Goal: Complete application form

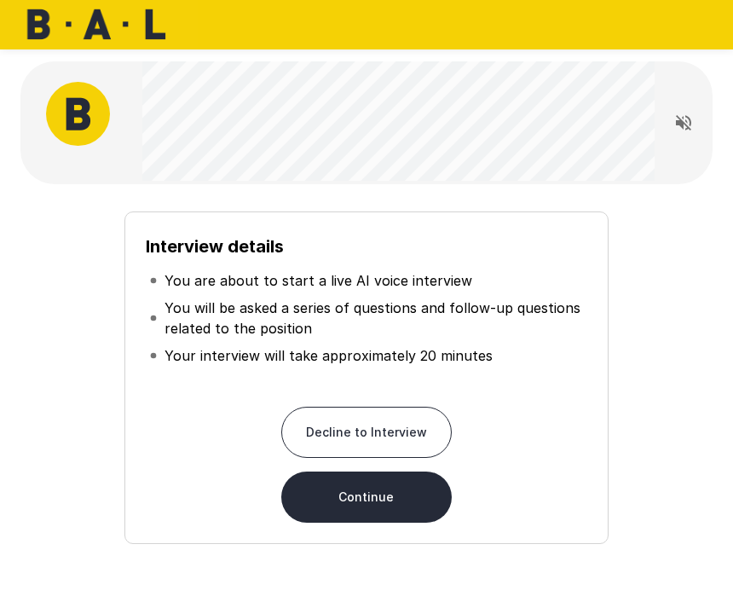
click at [374, 493] on button "Continue" at bounding box center [366, 496] width 170 height 51
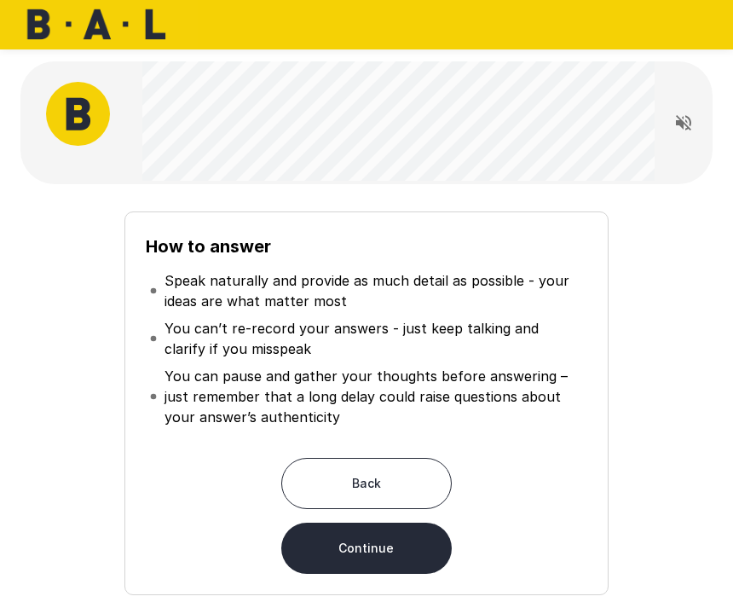
click at [412, 542] on button "Continue" at bounding box center [366, 547] width 170 height 51
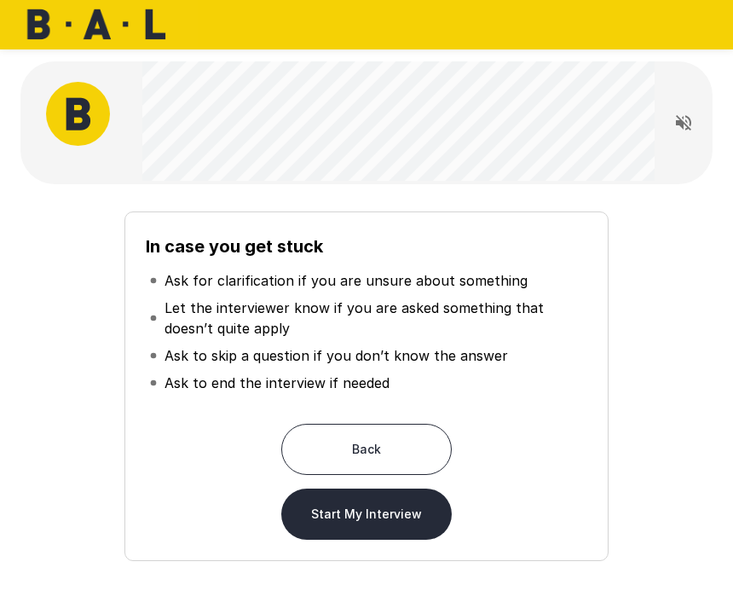
click at [382, 516] on button "Start My Interview" at bounding box center [366, 513] width 170 height 51
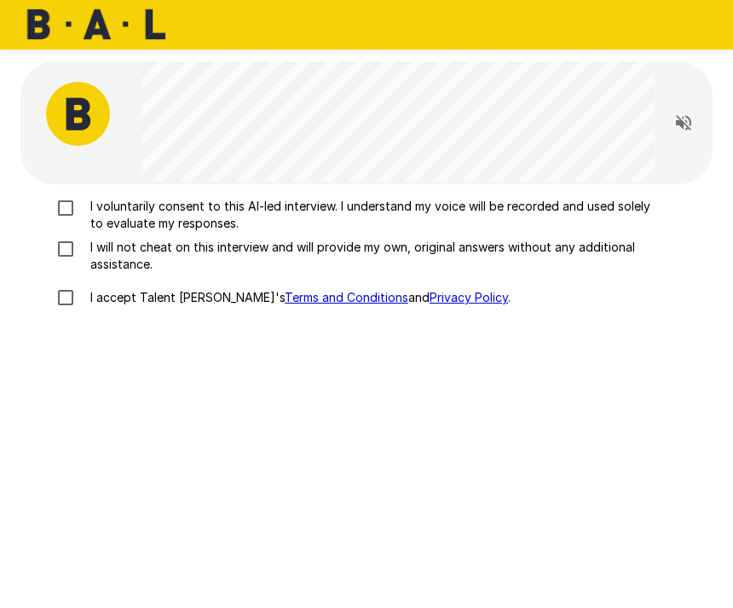
click at [344, 225] on p "I voluntarily consent to this AI-led interview. I understand my voice will be r…" at bounding box center [374, 215] width 581 height 34
click at [229, 253] on p "I will not cheat on this interview and will provide my own, original answers wi…" at bounding box center [374, 256] width 581 height 34
click at [144, 299] on p "I accept Talent Llama's Terms and Conditions and Privacy Policy ." at bounding box center [297, 297] width 427 height 17
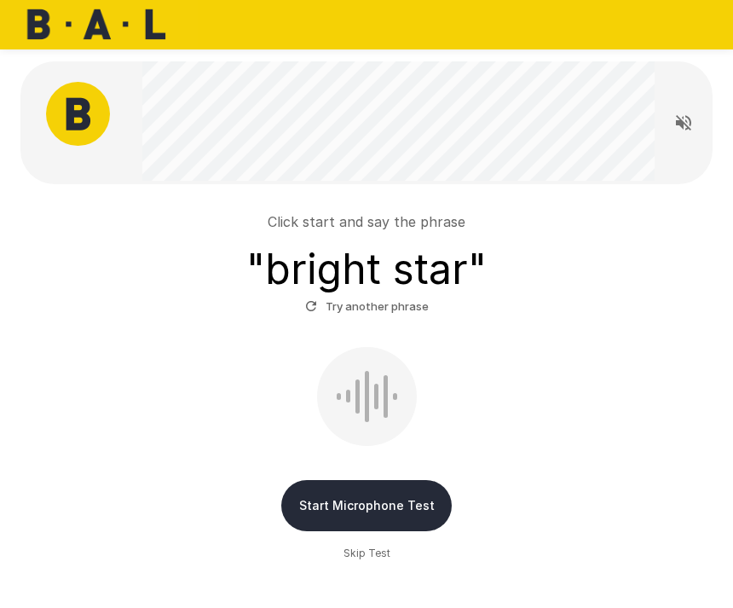
click at [399, 494] on button "Start Microphone Test" at bounding box center [366, 505] width 170 height 51
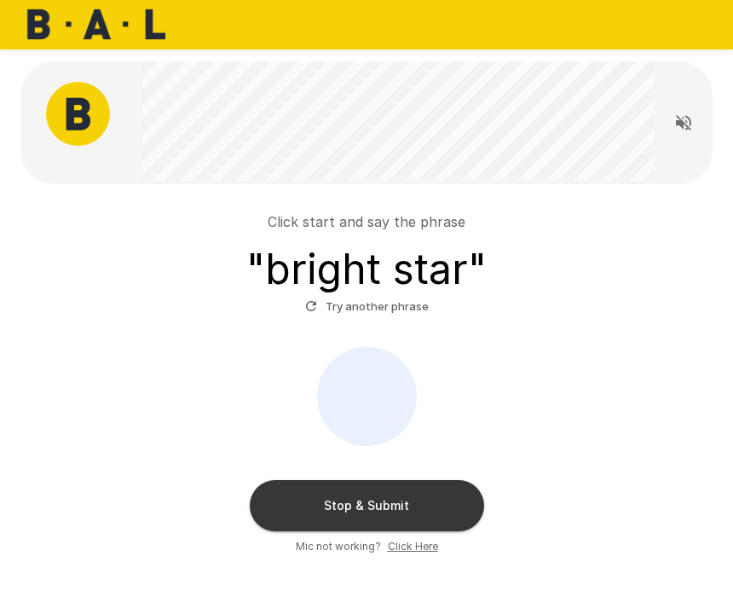
click at [410, 502] on button "Stop & Submit" at bounding box center [367, 505] width 234 height 51
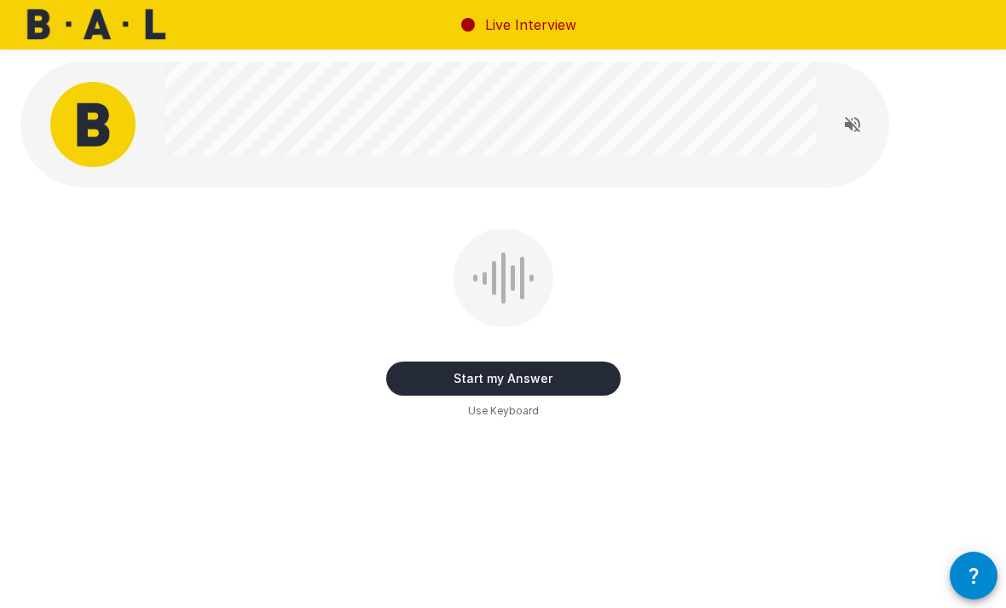
click at [584, 382] on button "Start my Answer" at bounding box center [503, 378] width 234 height 34
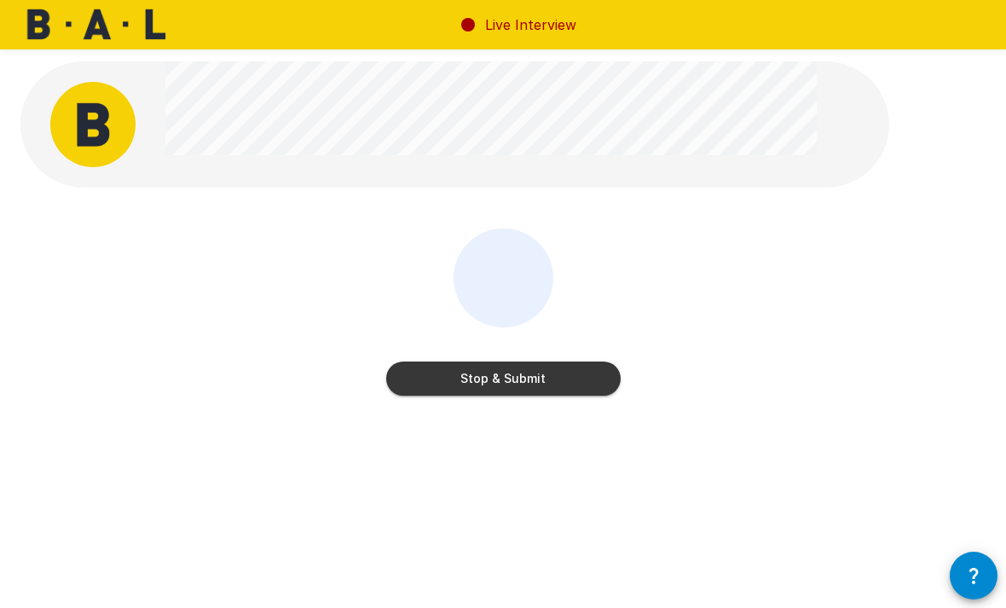
click at [518, 388] on button "Stop & Submit" at bounding box center [503, 378] width 234 height 34
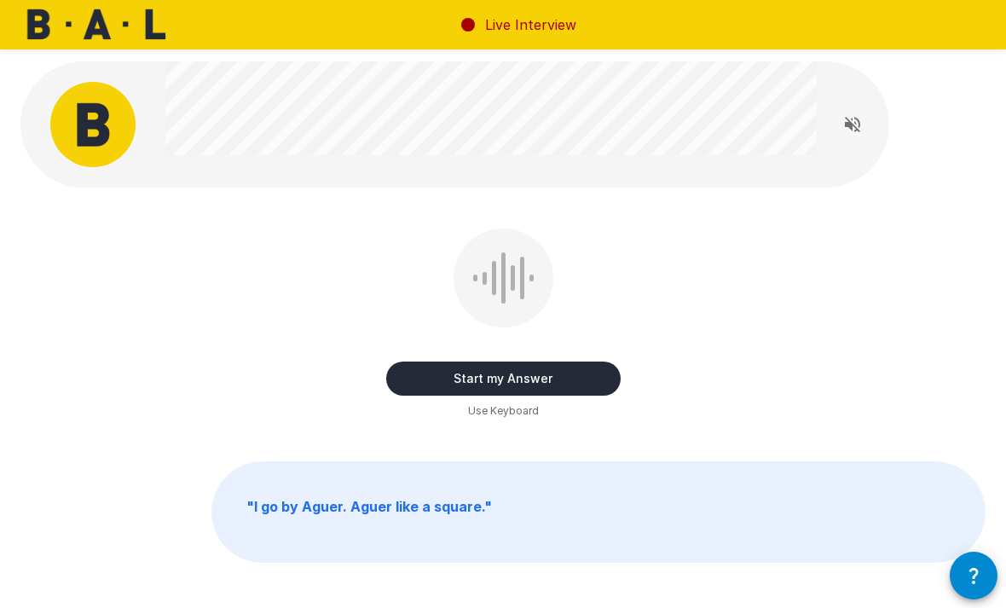
click at [424, 374] on button "Start my Answer" at bounding box center [503, 378] width 234 height 34
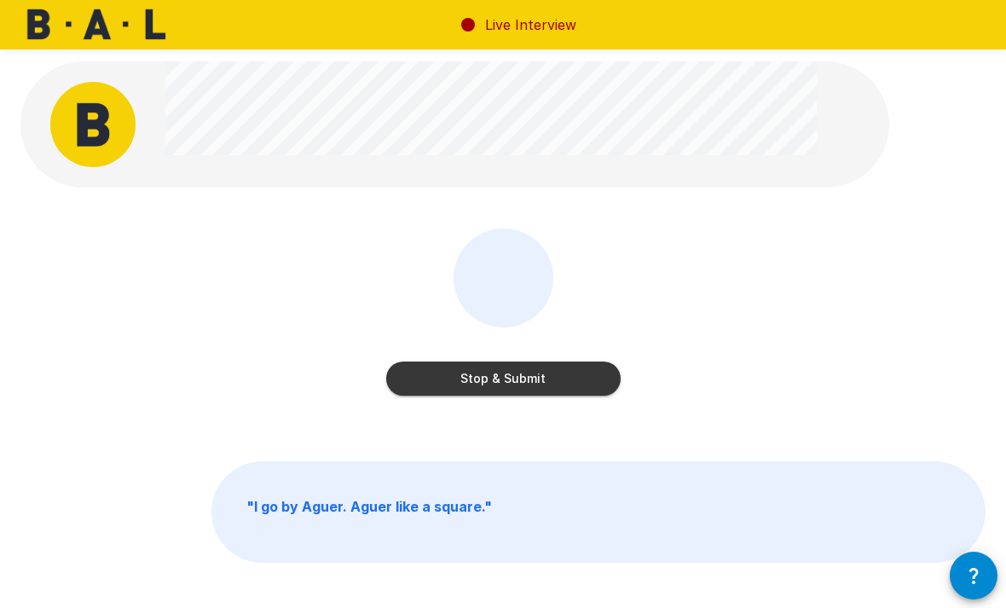
click at [452, 372] on button "Stop & Submit" at bounding box center [503, 378] width 234 height 34
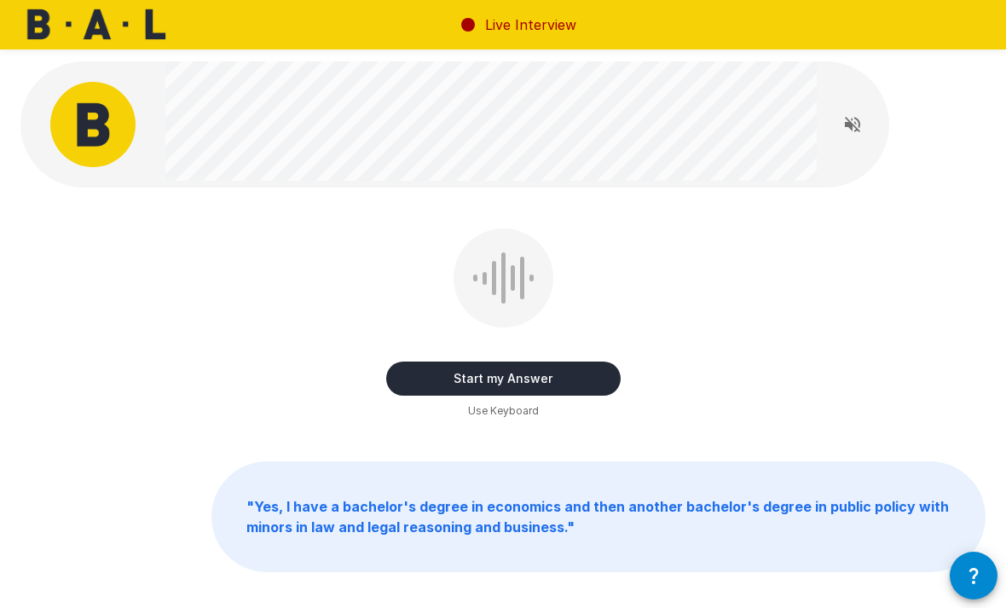
click at [429, 372] on button "Start my Answer" at bounding box center [503, 378] width 234 height 34
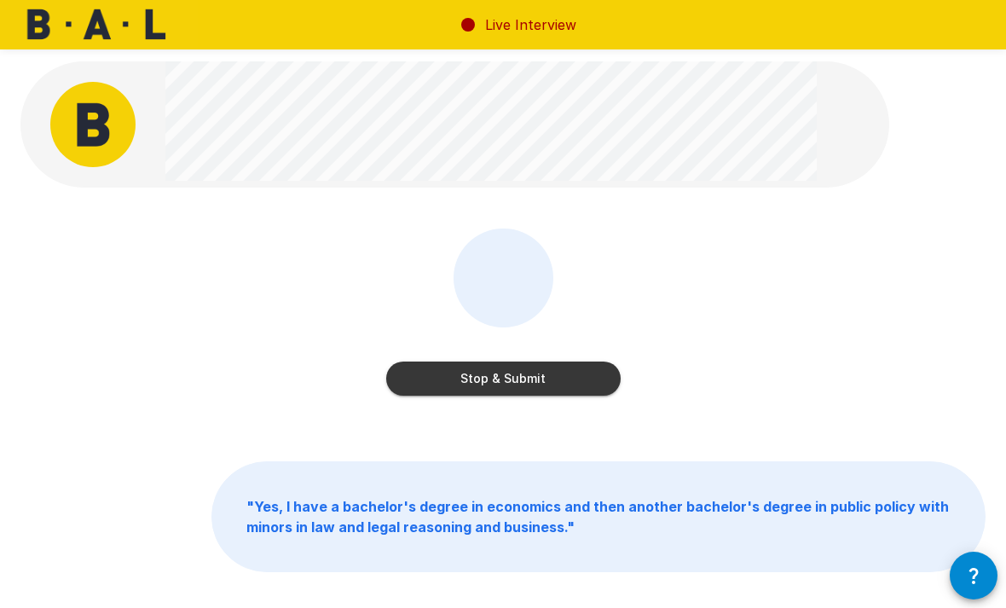
click at [548, 435] on div "Stop & Submit " Yes, I have a bachelor's degree in economics and then another b…" at bounding box center [503, 354] width 1006 height 708
click at [564, 383] on button "Stop & Submit" at bounding box center [503, 378] width 234 height 34
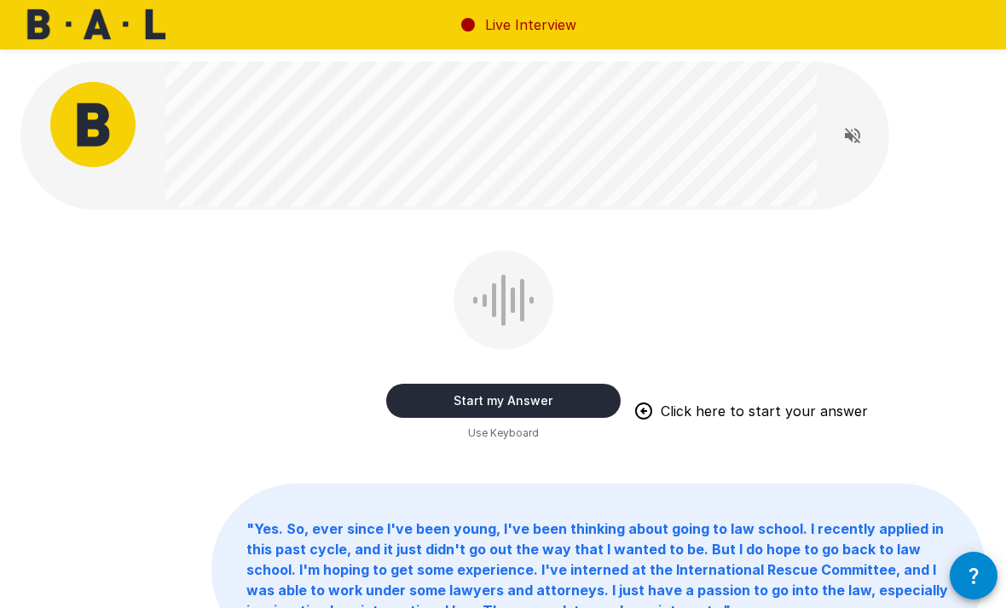
click at [582, 404] on button "Start my Answer" at bounding box center [503, 400] width 234 height 34
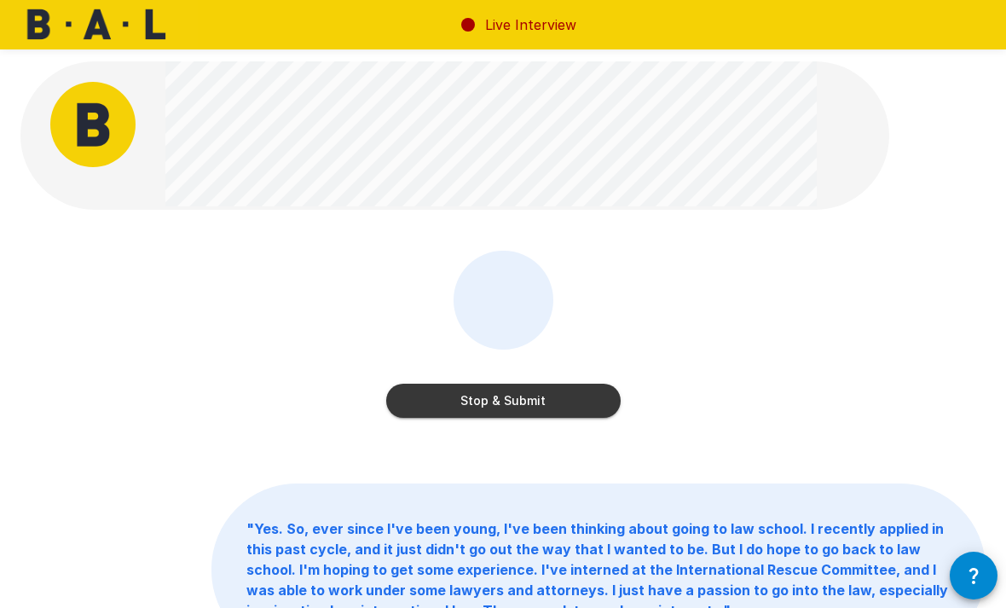
click at [483, 397] on button "Stop & Submit" at bounding box center [503, 400] width 234 height 34
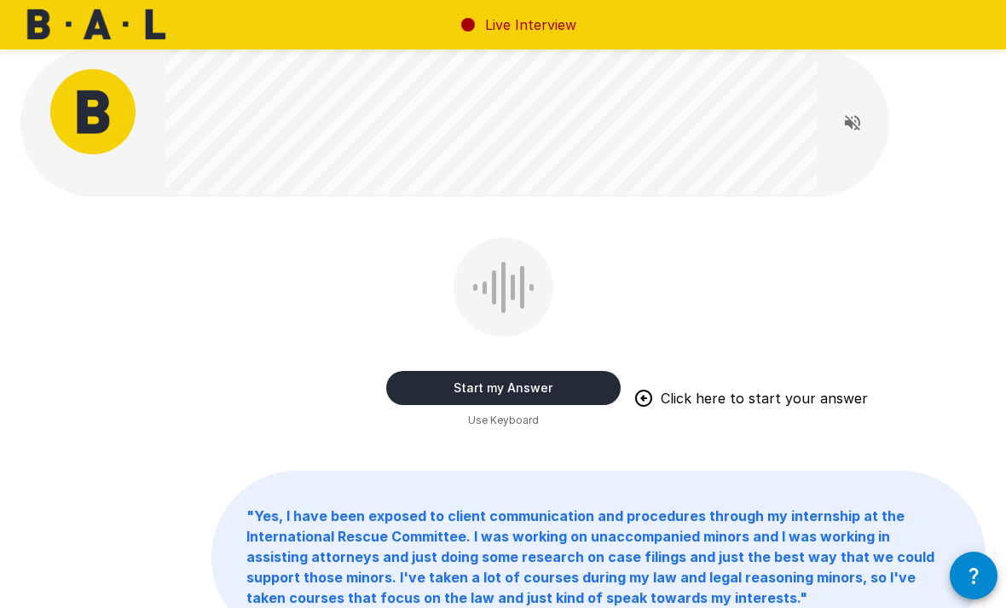
scroll to position [15, 0]
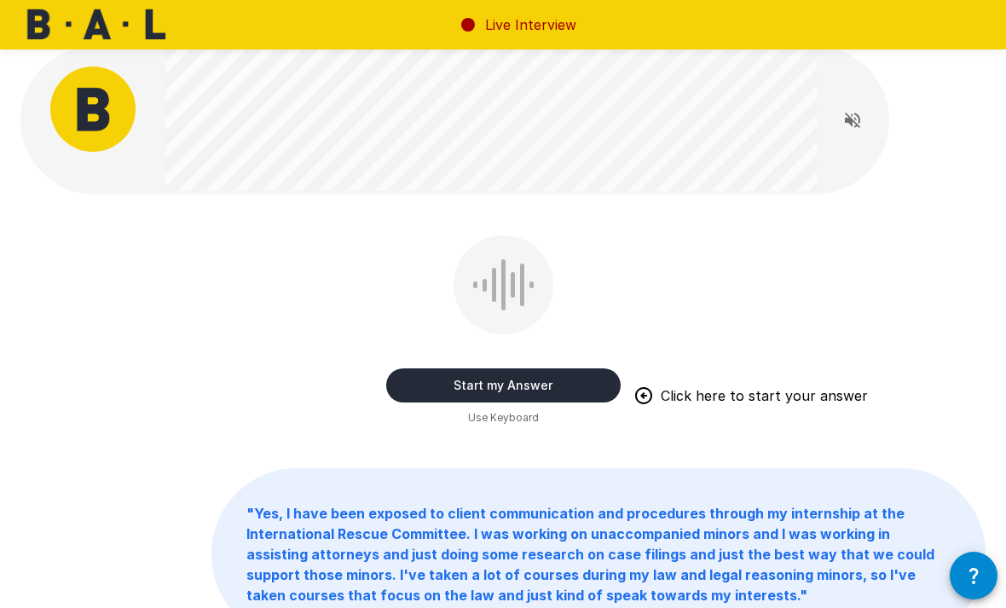
click at [552, 388] on button "Start my Answer" at bounding box center [503, 385] width 234 height 34
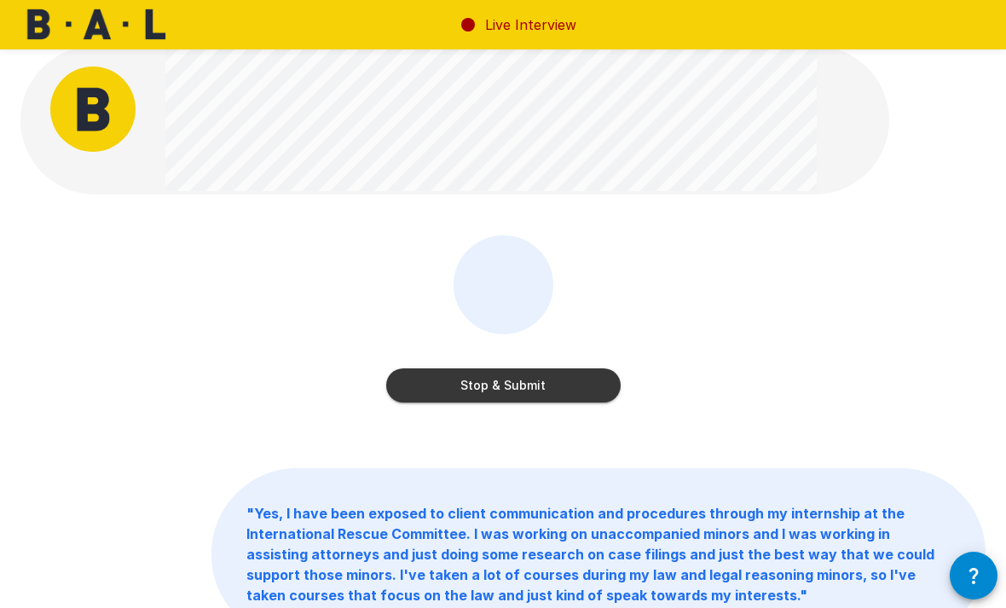
click at [568, 388] on button "Stop & Submit" at bounding box center [503, 385] width 234 height 34
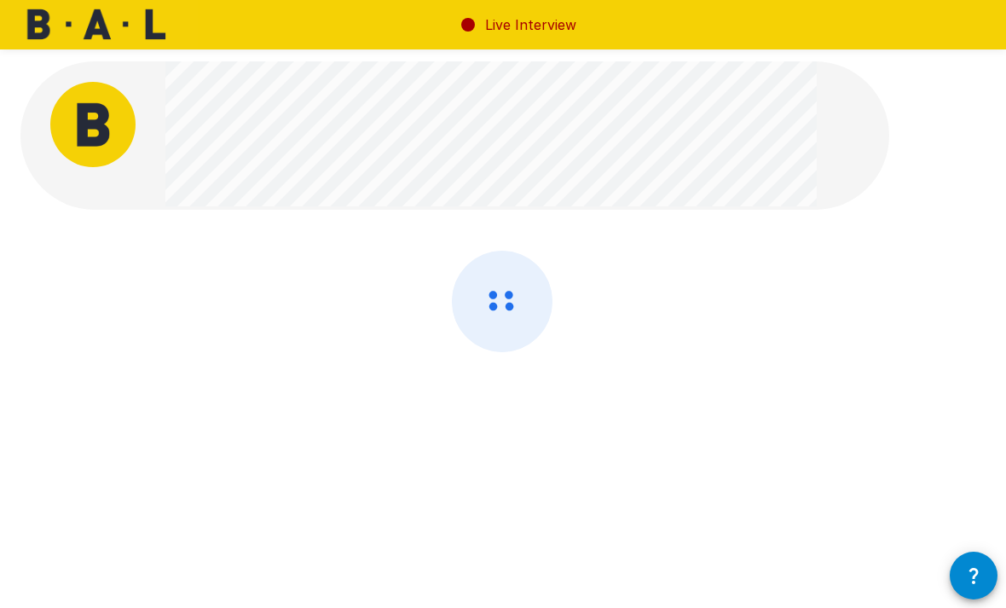
scroll to position [0, 0]
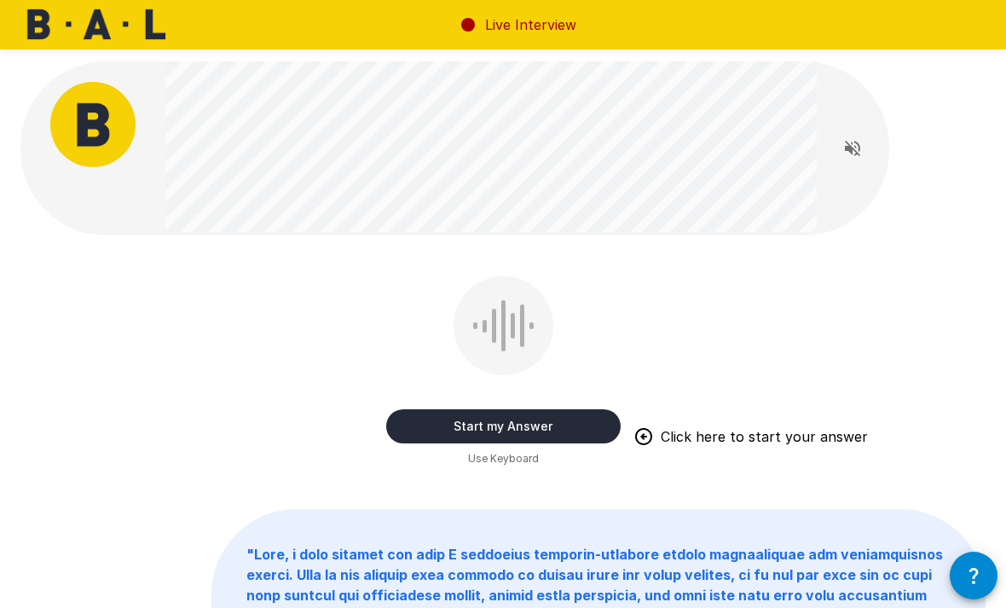
click at [428, 431] on button "Start my Answer" at bounding box center [503, 426] width 234 height 34
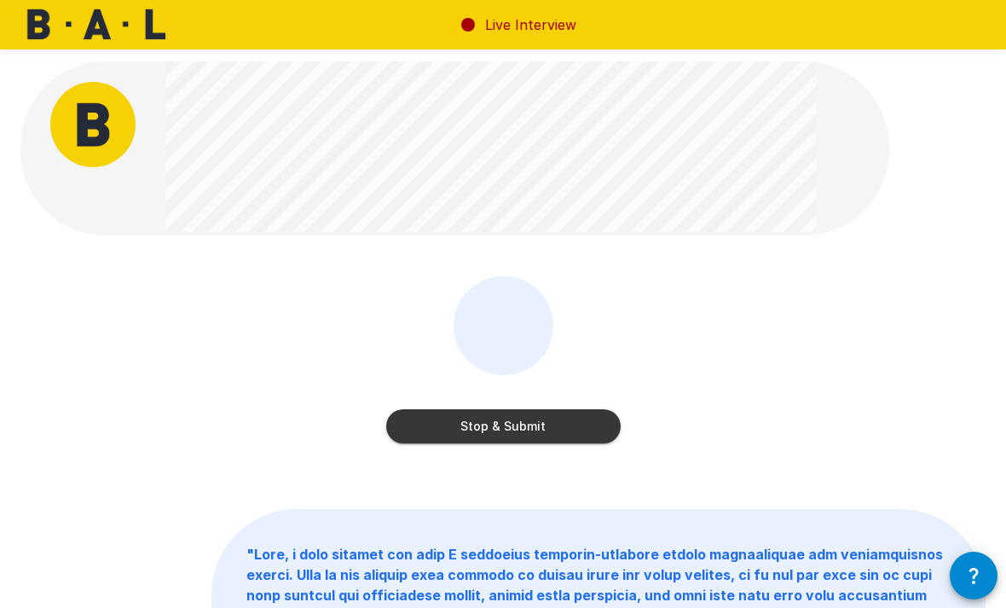
click at [426, 433] on button "Stop & Submit" at bounding box center [503, 426] width 234 height 34
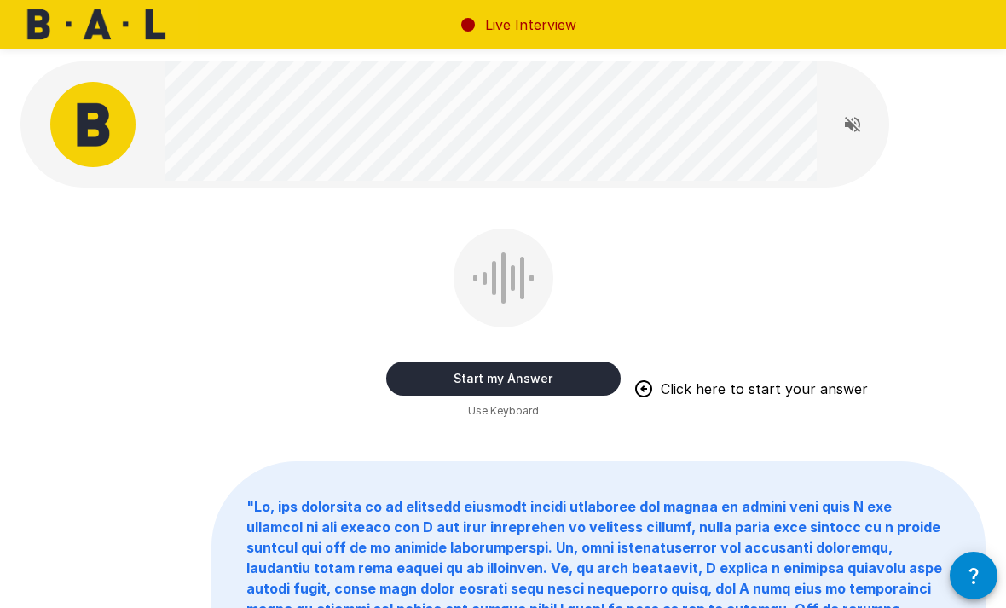
click at [406, 391] on button "Start my Answer" at bounding box center [503, 378] width 234 height 34
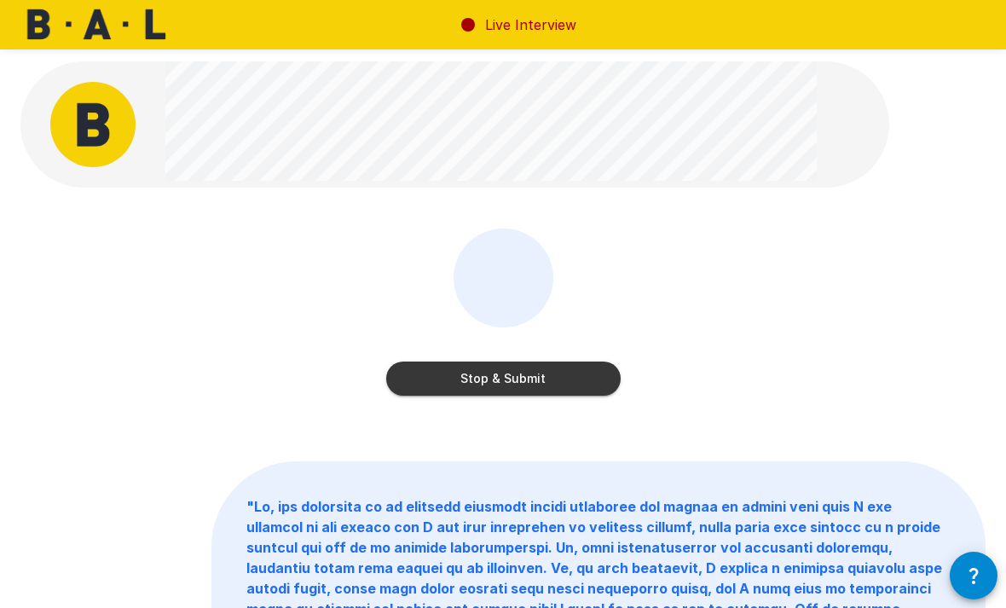
click at [429, 372] on button "Stop & Submit" at bounding box center [503, 378] width 234 height 34
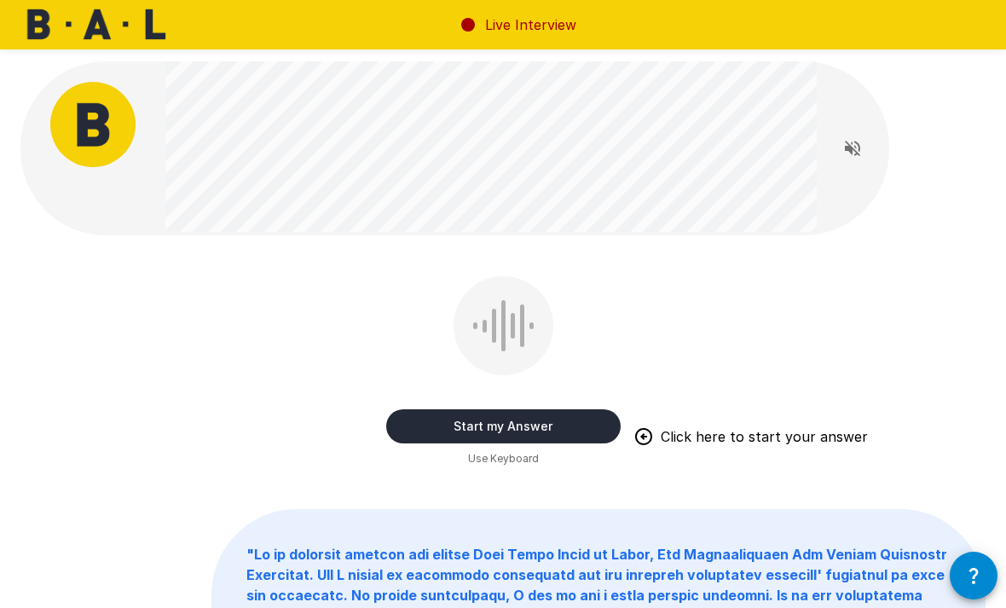
click at [425, 428] on button "Start my Answer" at bounding box center [503, 426] width 234 height 34
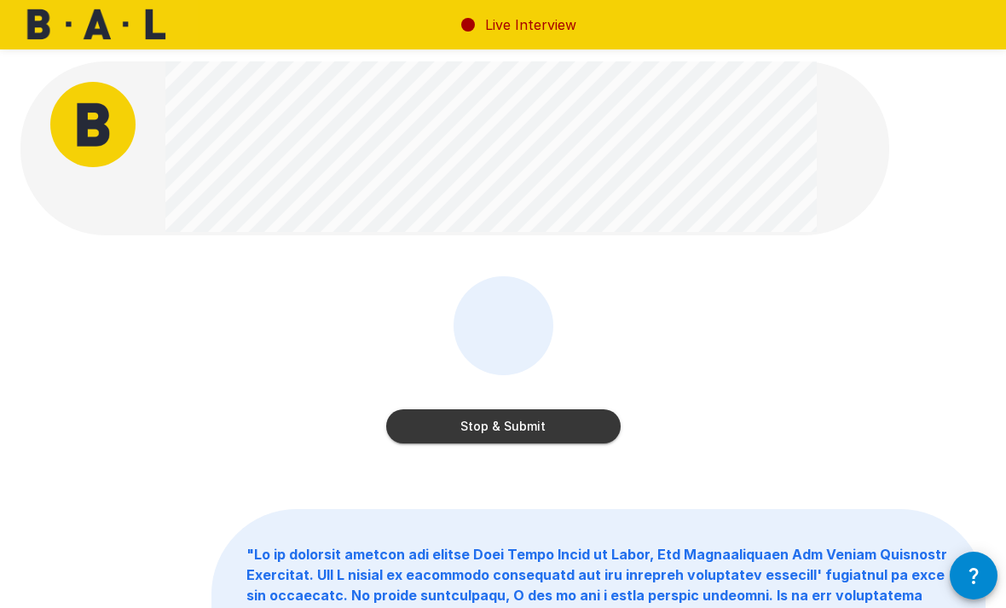
click at [441, 429] on button "Stop & Submit" at bounding box center [503, 426] width 234 height 34
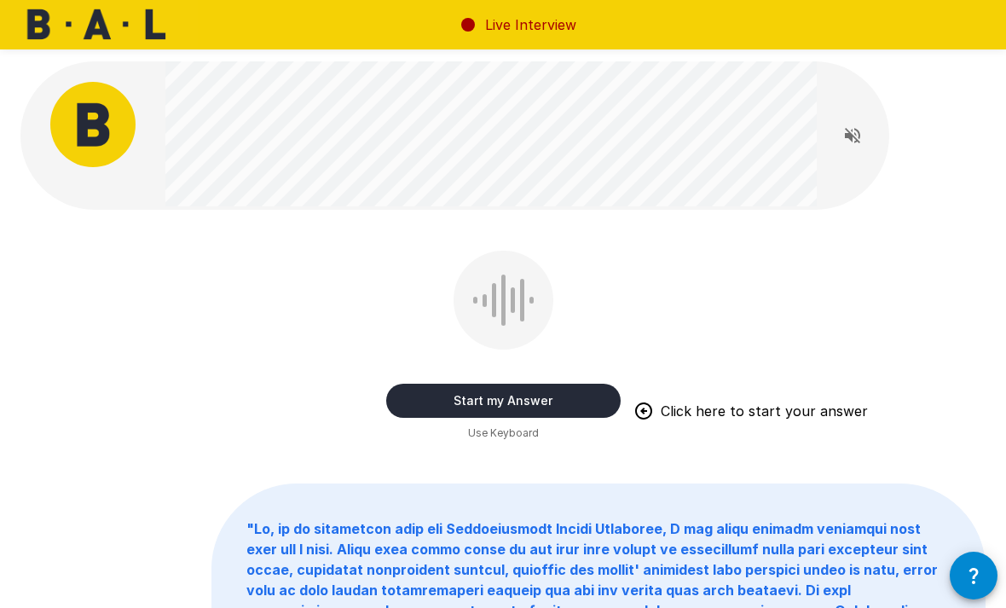
click at [423, 396] on button "Start my Answer" at bounding box center [503, 400] width 234 height 34
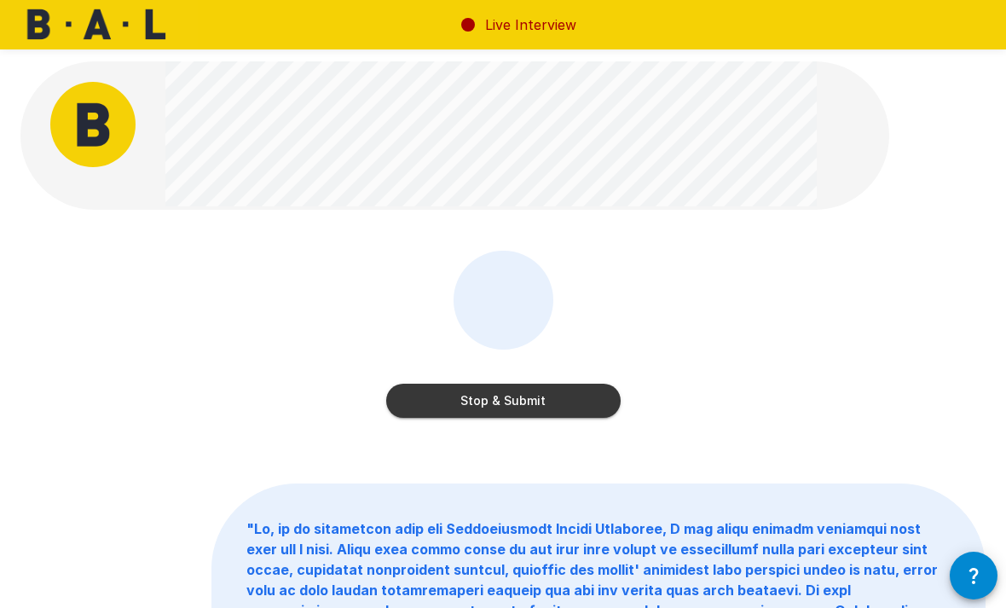
click at [441, 404] on button "Stop & Submit" at bounding box center [503, 400] width 234 height 34
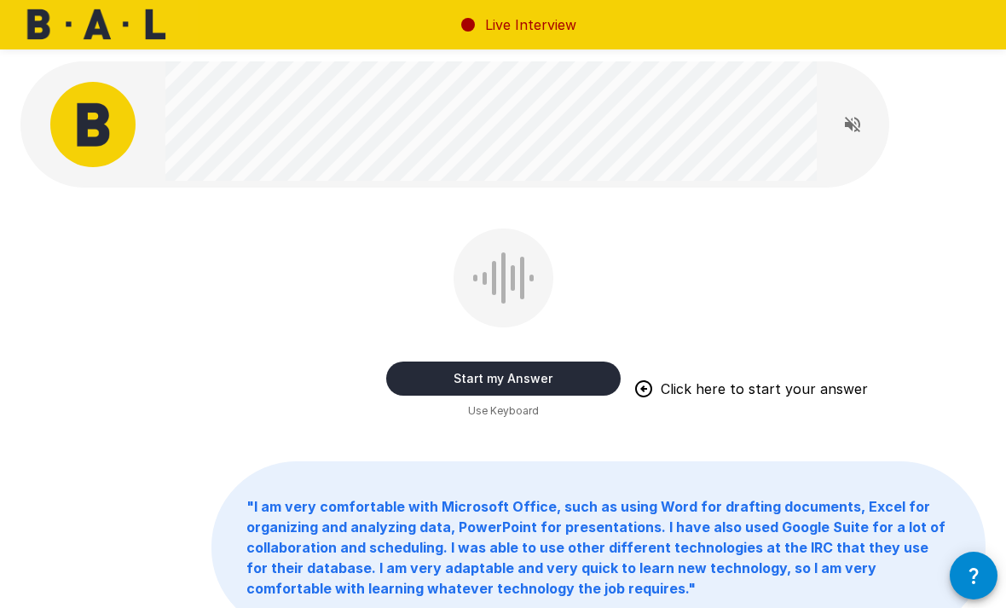
click at [418, 394] on button "Start my Answer" at bounding box center [503, 378] width 234 height 34
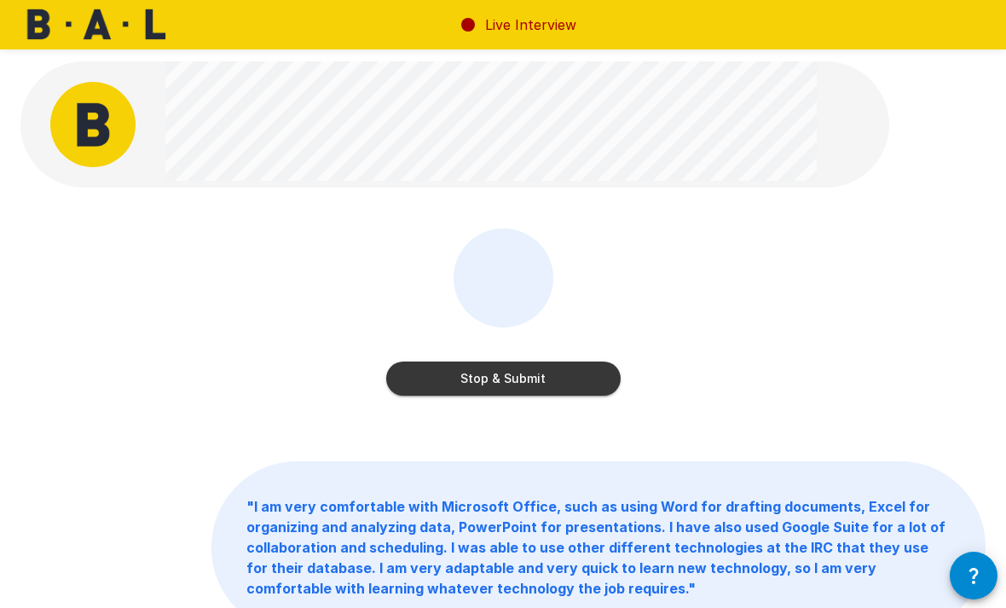
click at [417, 393] on button "Stop & Submit" at bounding box center [503, 378] width 234 height 34
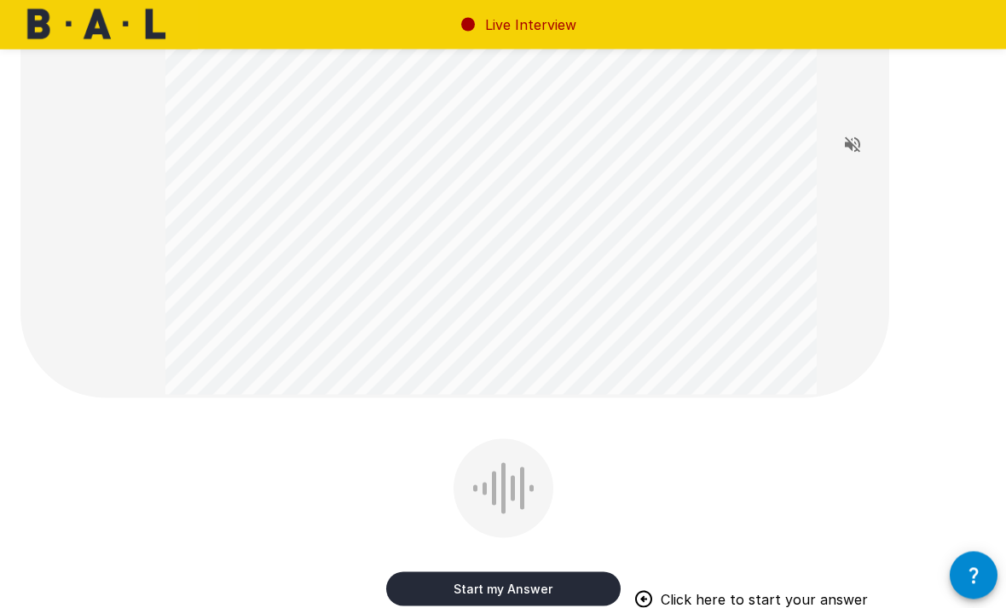
scroll to position [170, 0]
click at [435, 585] on button "Start my Answer" at bounding box center [503, 588] width 234 height 34
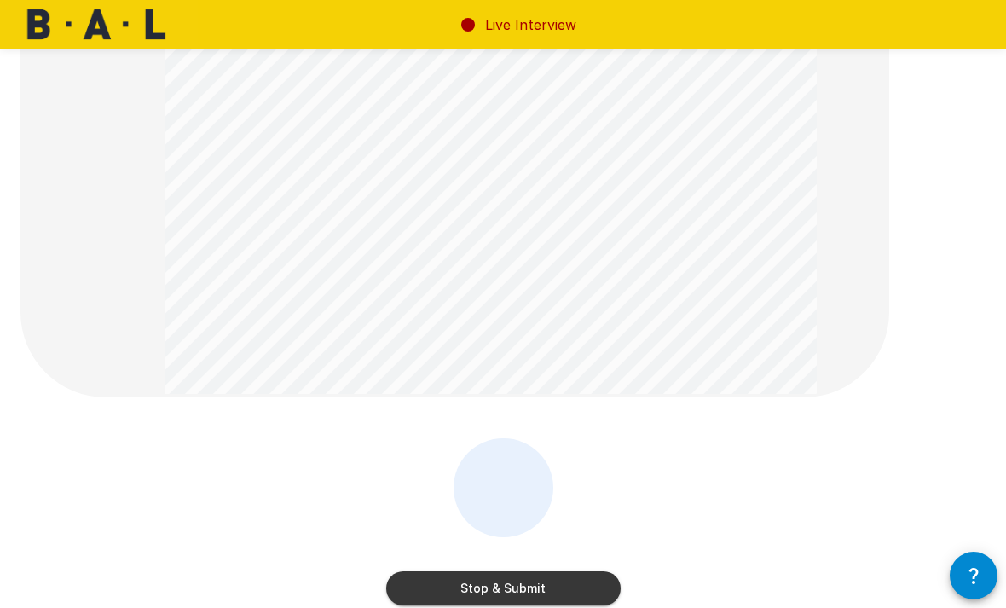
click at [525, 581] on button "Stop & Submit" at bounding box center [503, 588] width 234 height 34
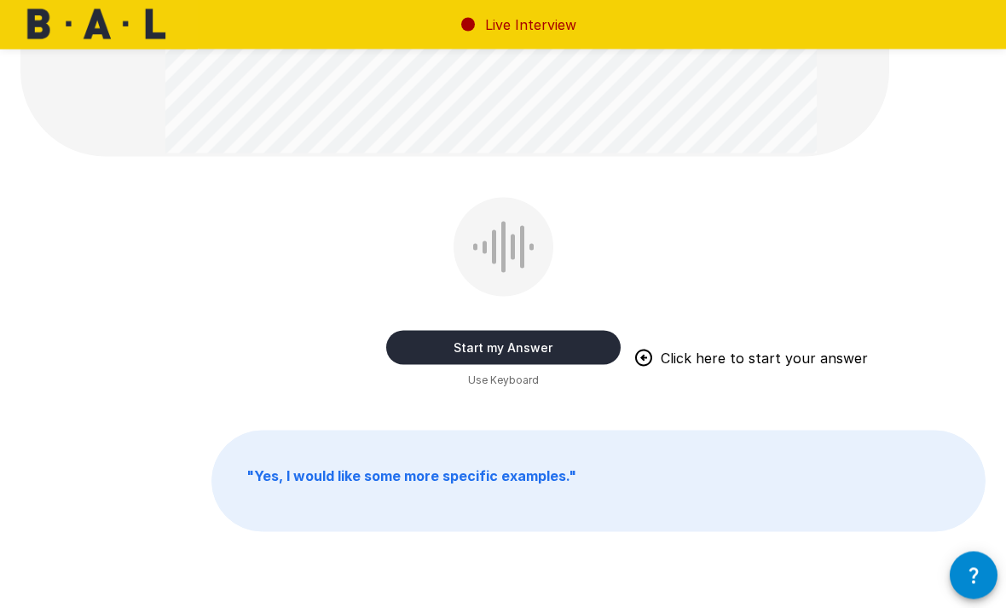
scroll to position [519, 0]
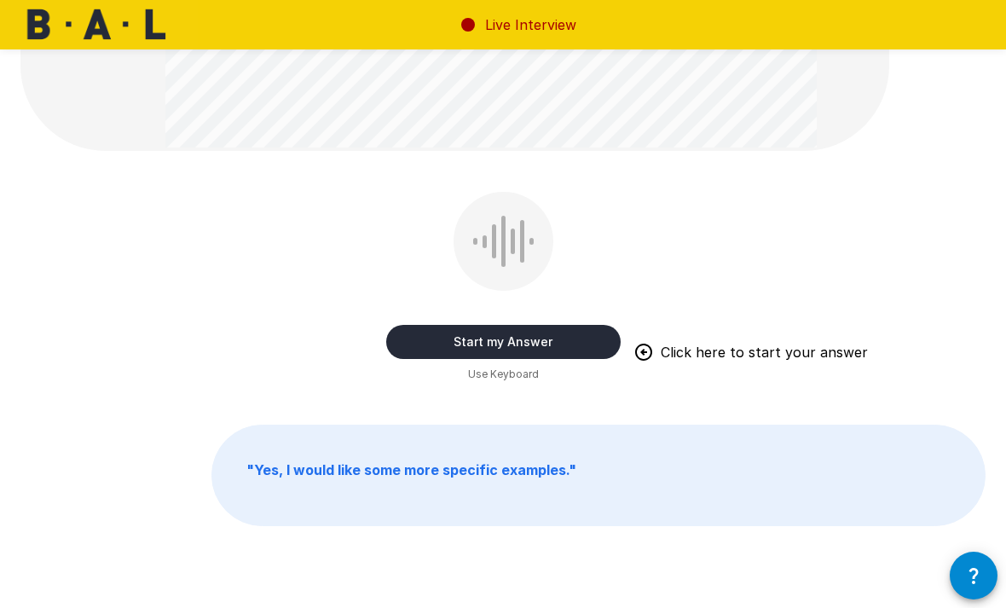
click at [449, 326] on button "Start my Answer" at bounding box center [503, 342] width 234 height 34
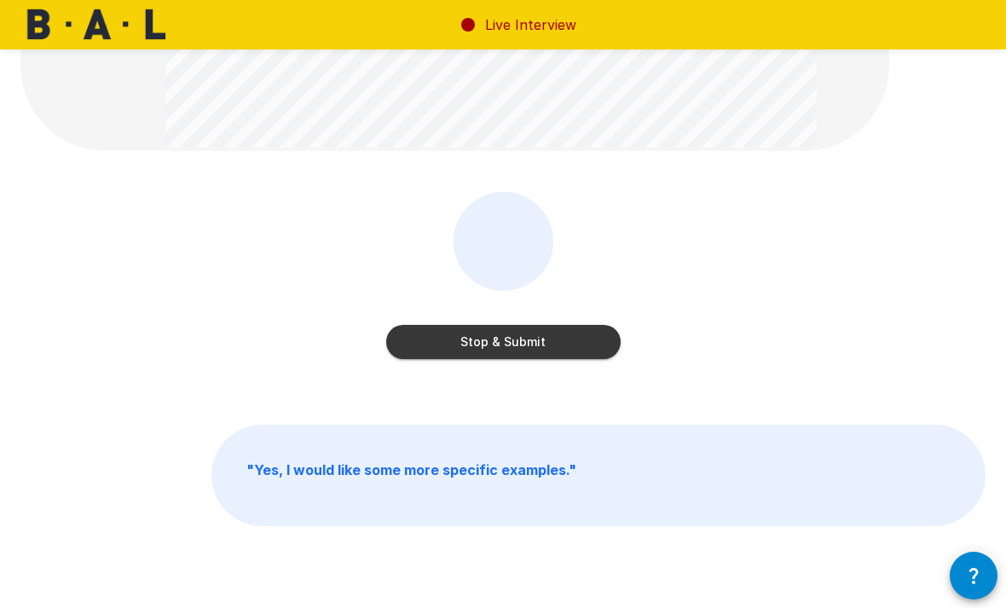
click at [543, 335] on button "Stop & Submit" at bounding box center [503, 342] width 234 height 34
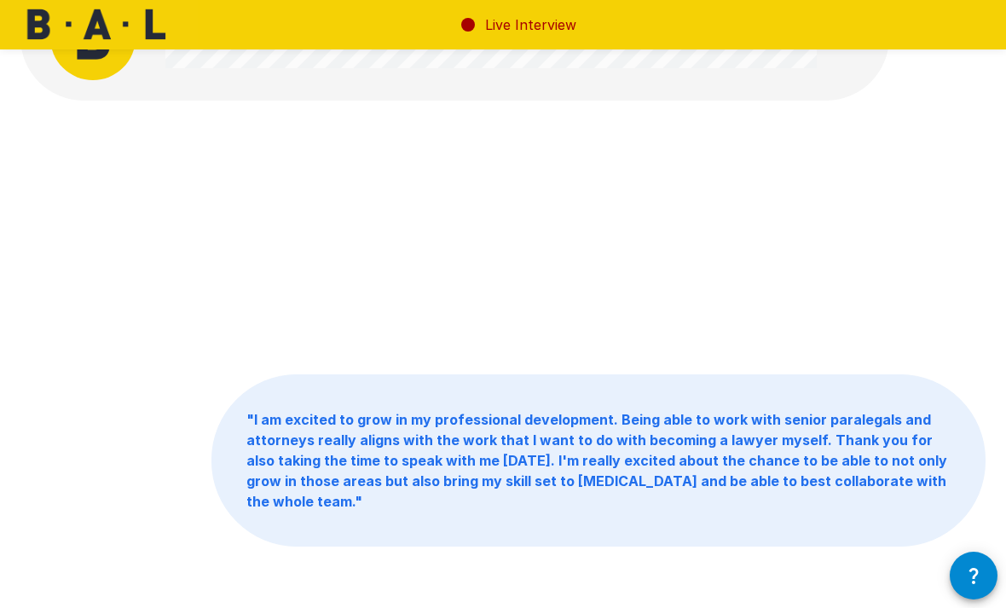
scroll to position [0, 0]
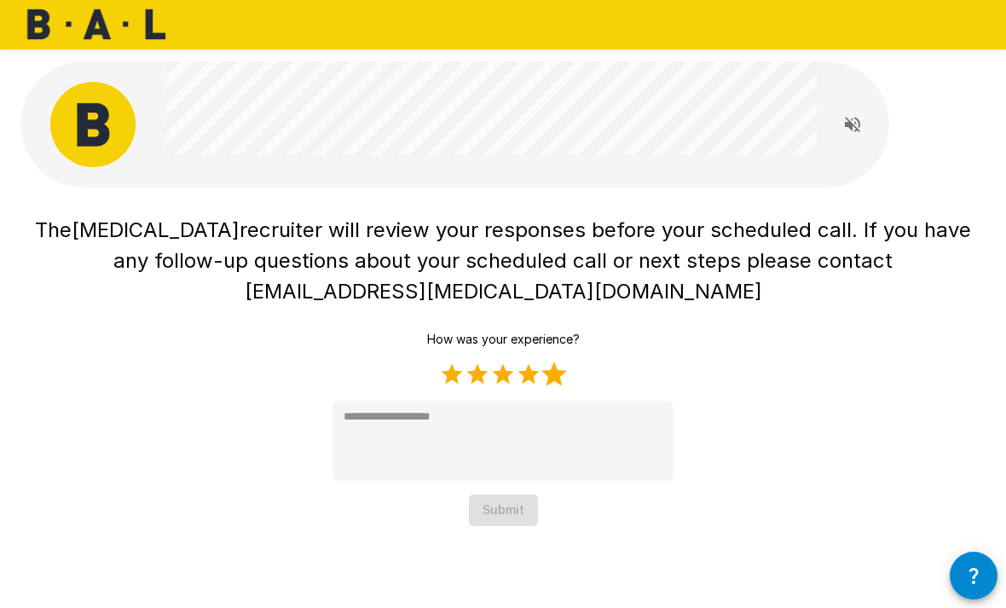
click at [546, 361] on label "5 Stars" at bounding box center [554, 374] width 26 height 26
type textarea "*"
click at [515, 494] on button "Submit" at bounding box center [503, 510] width 69 height 32
